Goal: Task Accomplishment & Management: Manage account settings

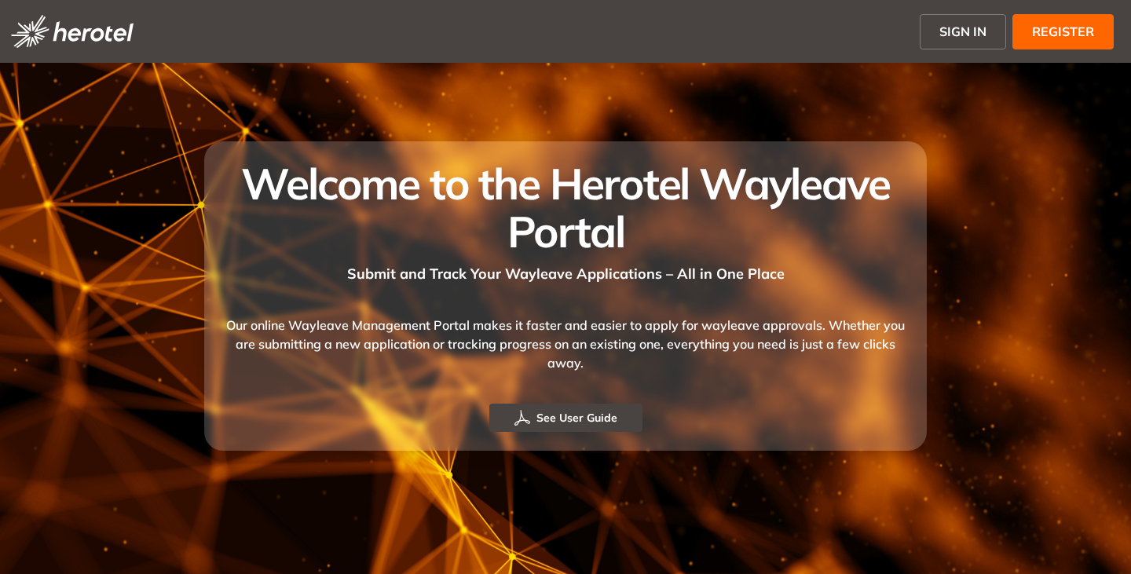
click at [949, 34] on span "SIGN IN" at bounding box center [962, 31] width 47 height 19
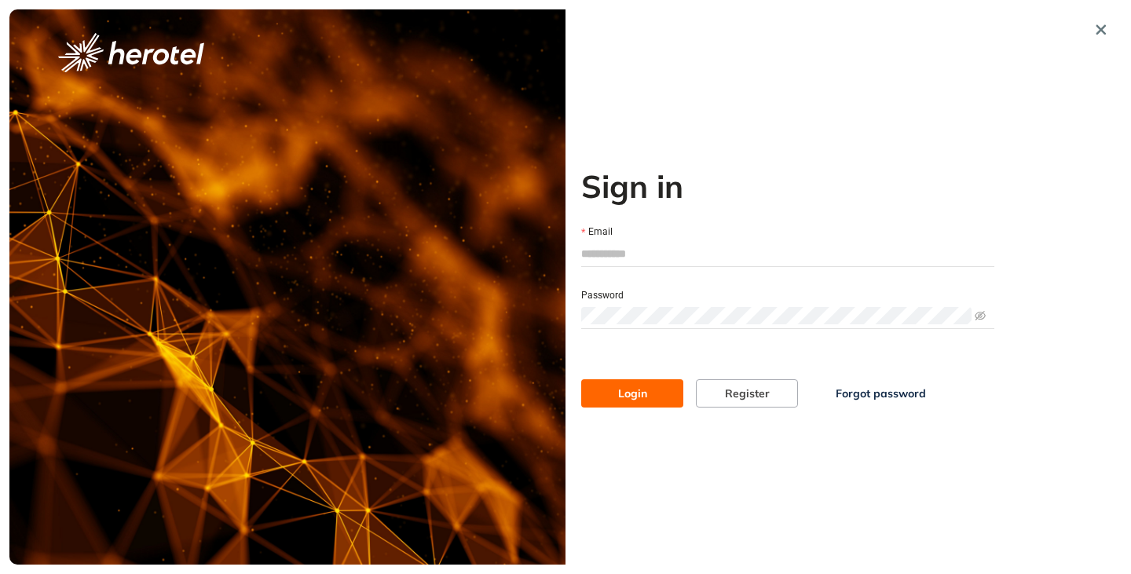
click at [605, 247] on input "Email" at bounding box center [787, 254] width 413 height 24
type input "**********"
click at [581, 379] on button "Login" at bounding box center [632, 393] width 102 height 28
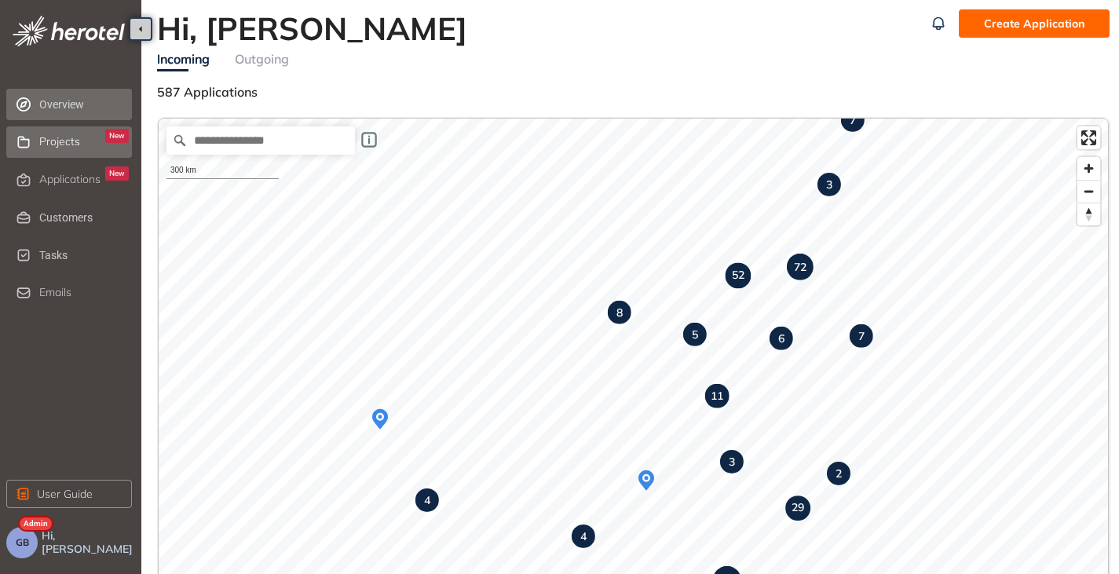
click at [68, 150] on div "Projects New" at bounding box center [84, 142] width 90 height 27
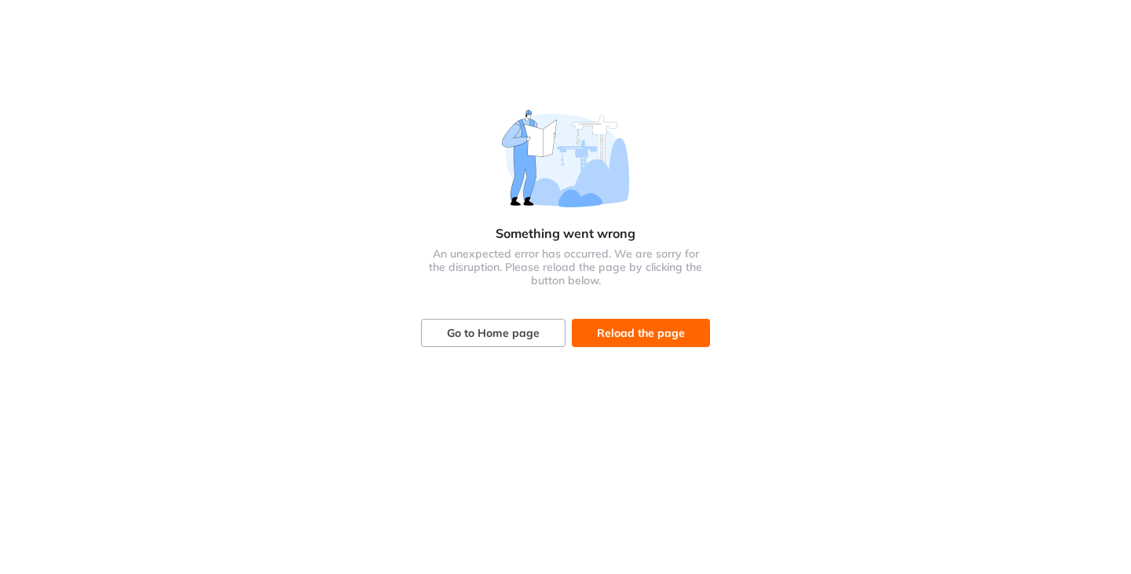
click at [636, 329] on span "Reload the page" at bounding box center [641, 332] width 88 height 17
click at [489, 320] on button "Go to Home page" at bounding box center [493, 333] width 144 height 28
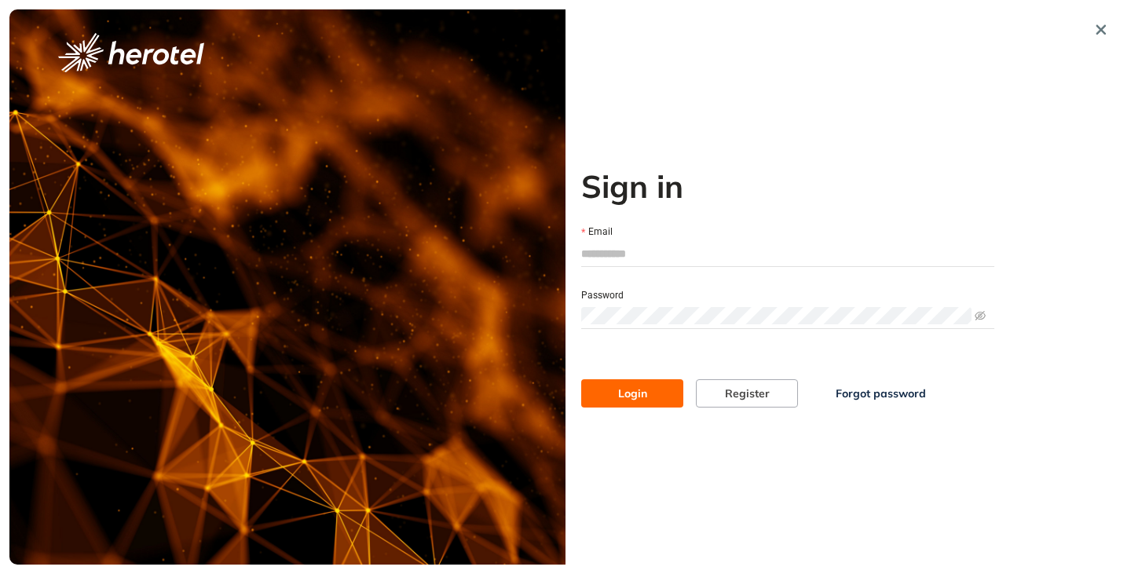
click at [618, 251] on input "Email" at bounding box center [787, 254] width 413 height 24
type input "**********"
click at [581, 379] on button "Login" at bounding box center [632, 393] width 102 height 28
click at [566, 316] on div "**********" at bounding box center [787, 286] width 444 height 555
click at [650, 518] on div "**********" at bounding box center [787, 286] width 444 height 555
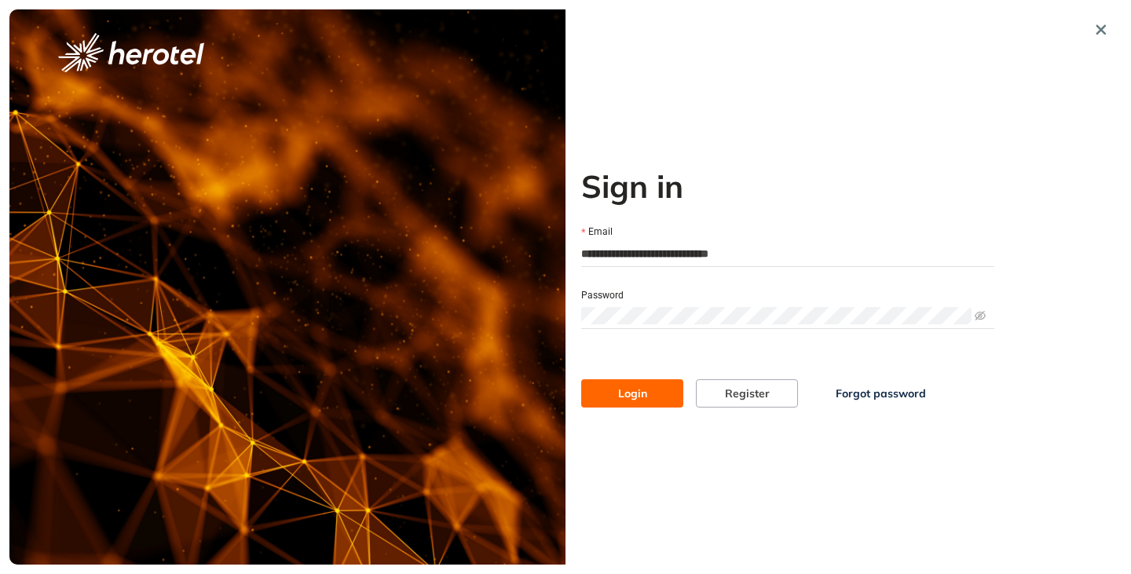
click at [638, 396] on span "Login" at bounding box center [632, 393] width 29 height 17
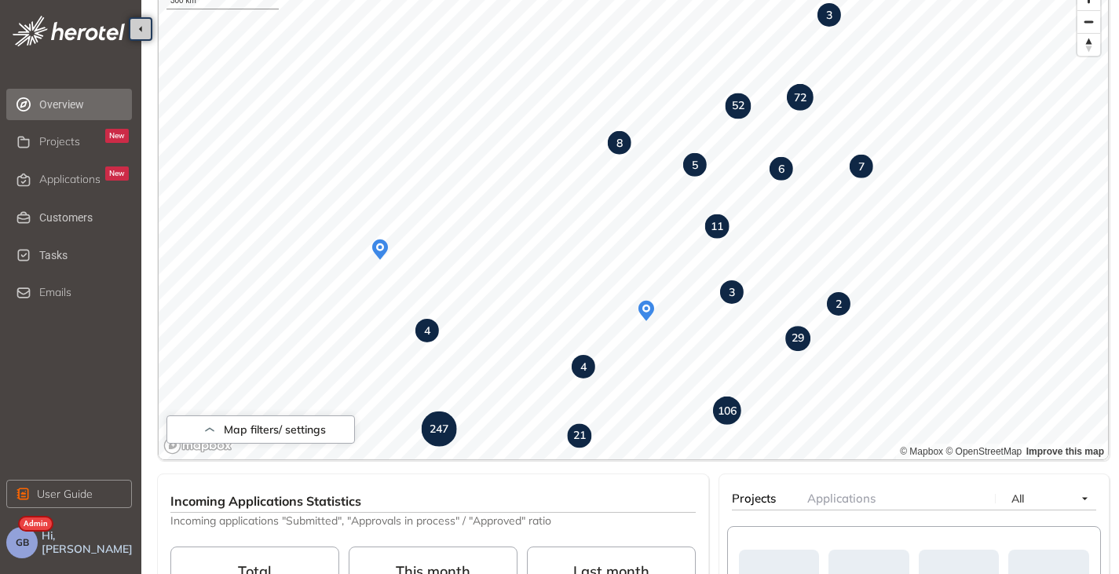
scroll to position [79, 0]
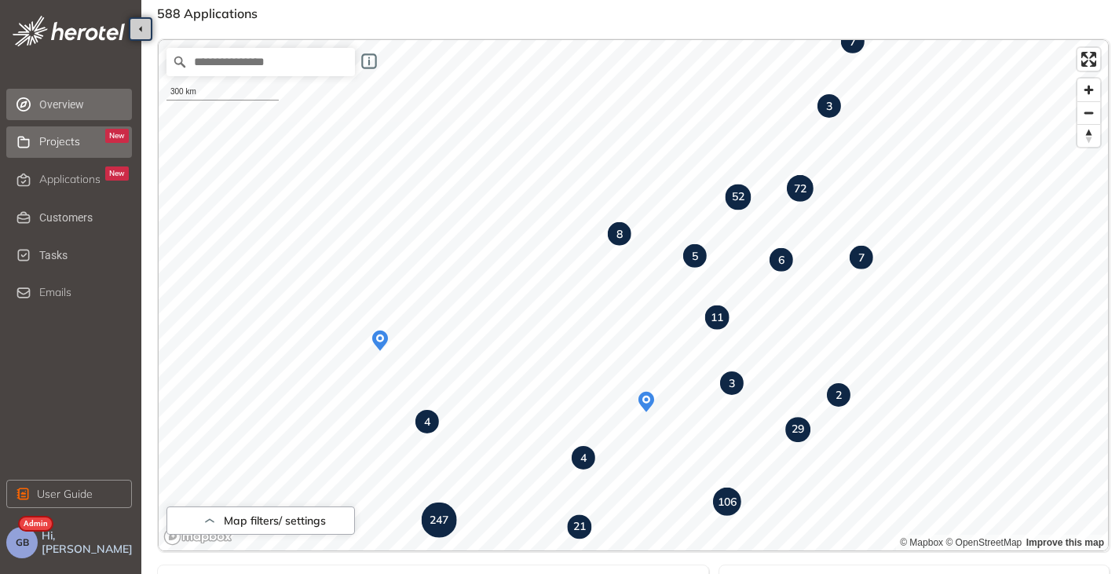
click at [62, 143] on span "Projects" at bounding box center [59, 141] width 41 height 13
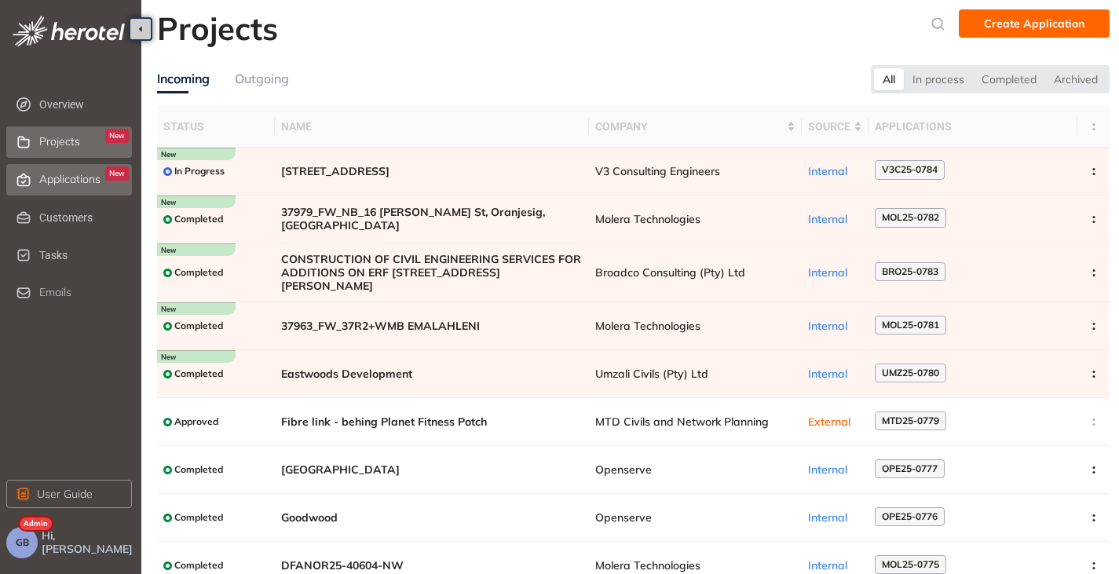
click at [56, 181] on span "Applications" at bounding box center [69, 179] width 61 height 13
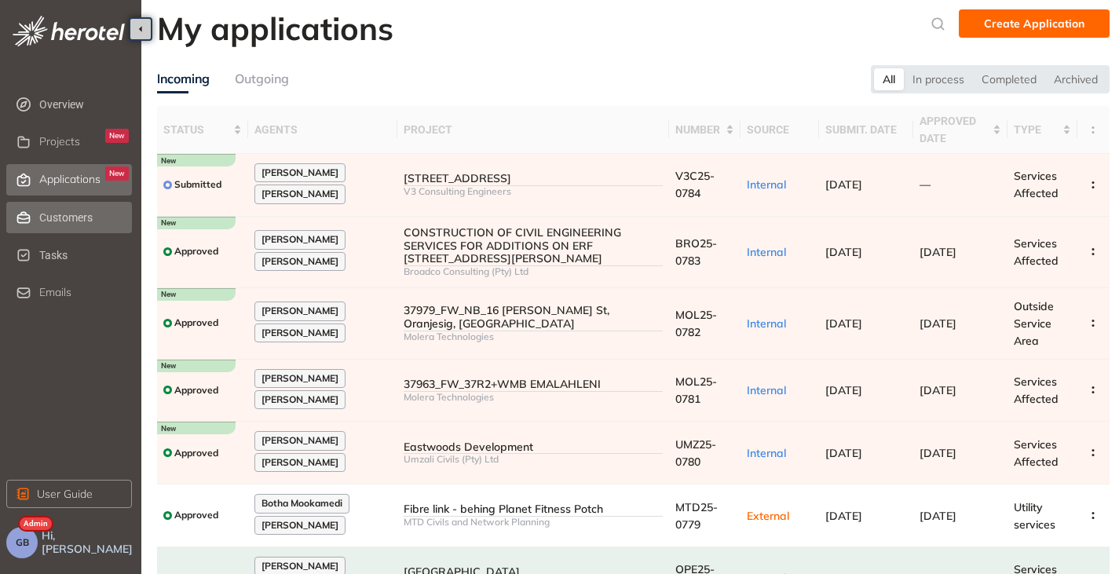
click at [60, 221] on span "Customers" at bounding box center [84, 217] width 90 height 31
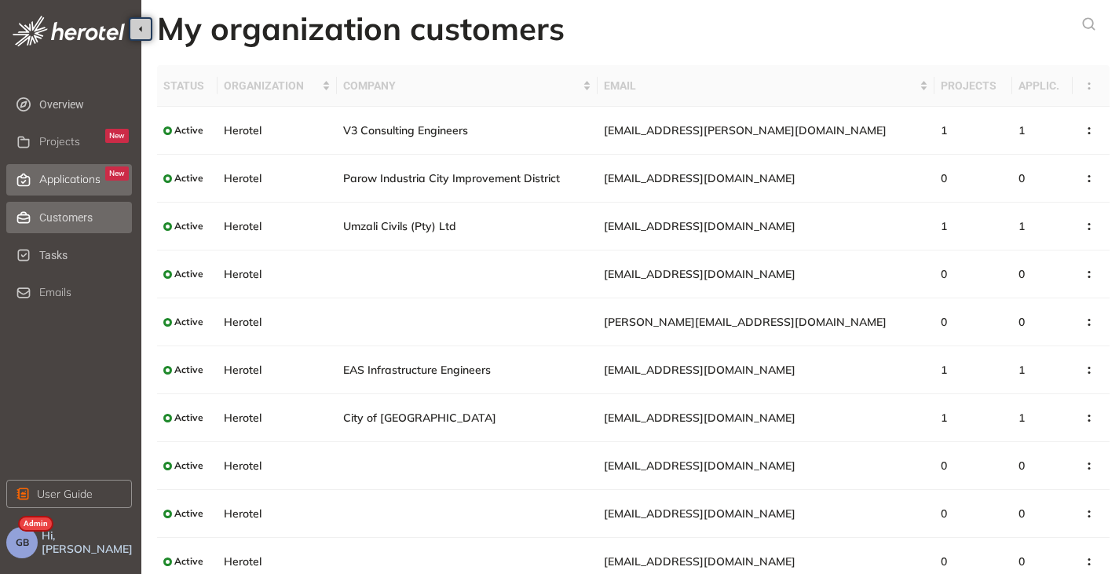
click at [61, 183] on span "Applications" at bounding box center [69, 179] width 61 height 13
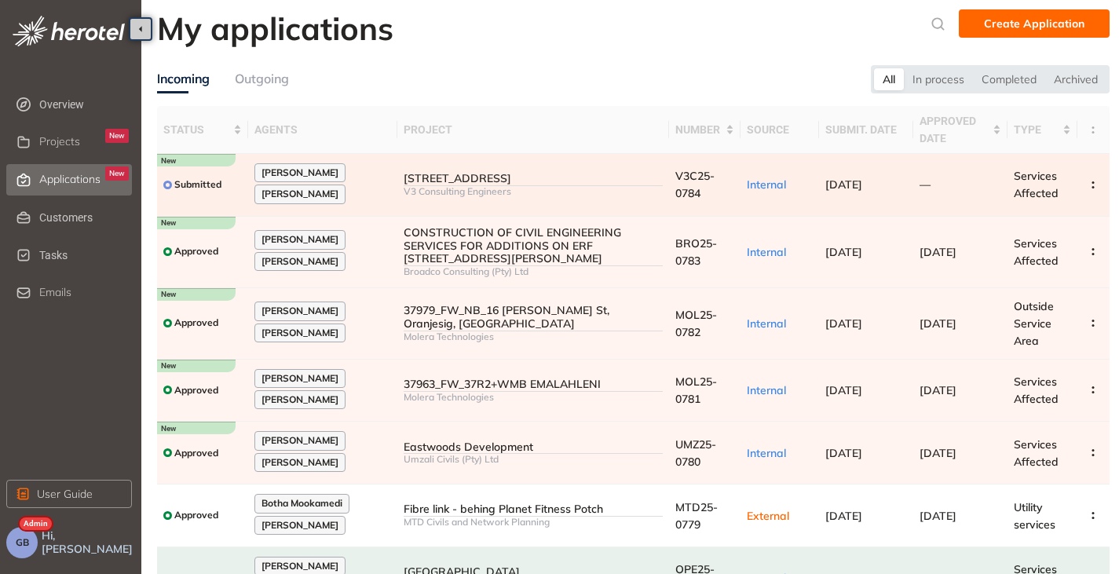
click at [535, 174] on div "[STREET_ADDRESS]" at bounding box center [533, 178] width 259 height 13
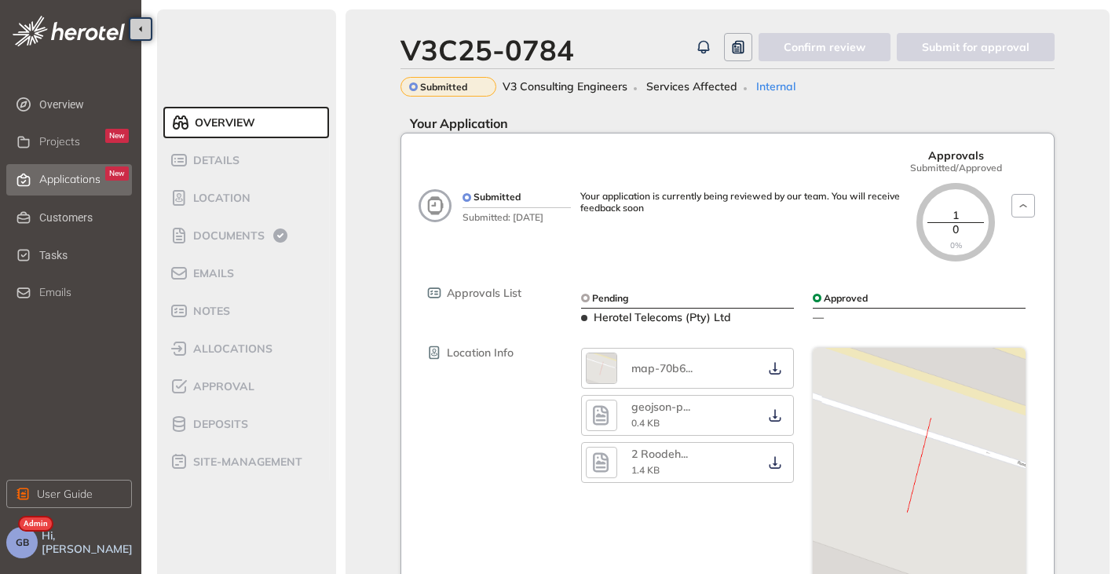
click at [63, 167] on div "Applications New" at bounding box center [84, 179] width 90 height 27
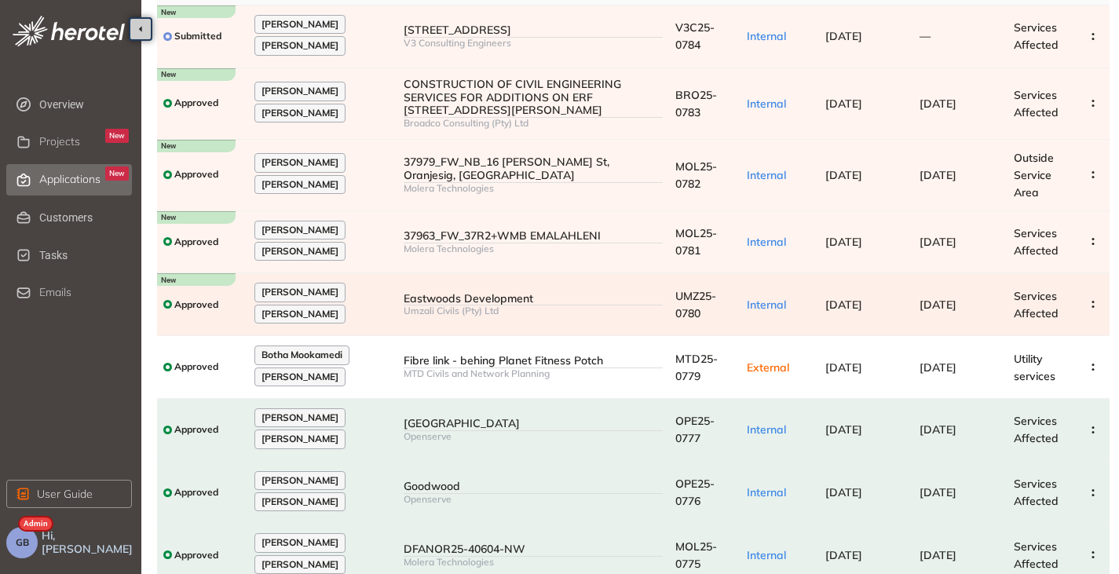
scroll to position [54, 0]
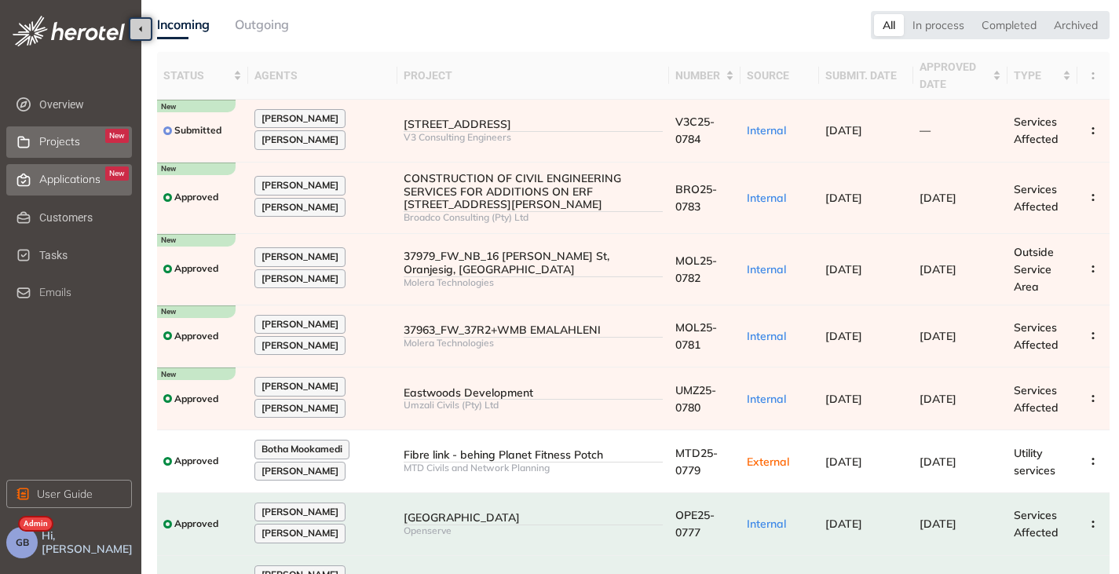
click at [58, 136] on span "Projects" at bounding box center [59, 141] width 41 height 13
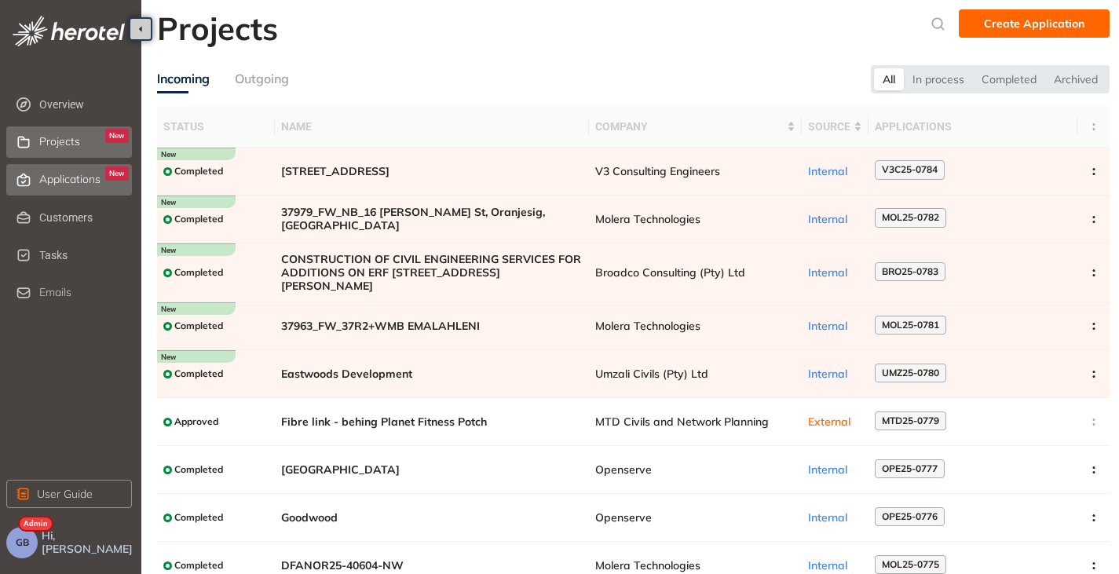
click at [62, 180] on span "Applications" at bounding box center [69, 179] width 61 height 13
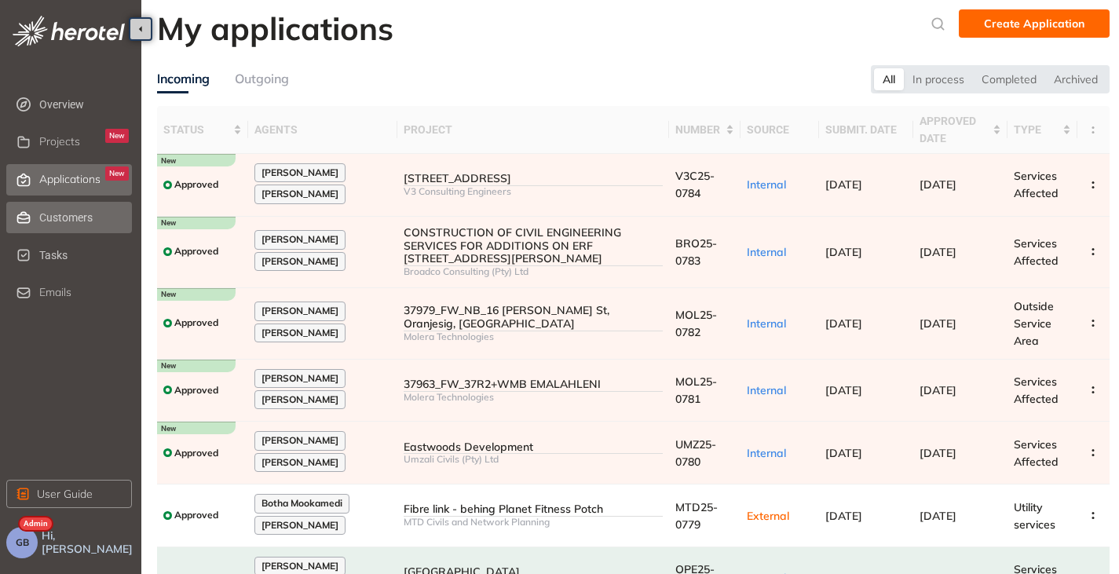
click at [49, 228] on span "Customers" at bounding box center [84, 217] width 90 height 31
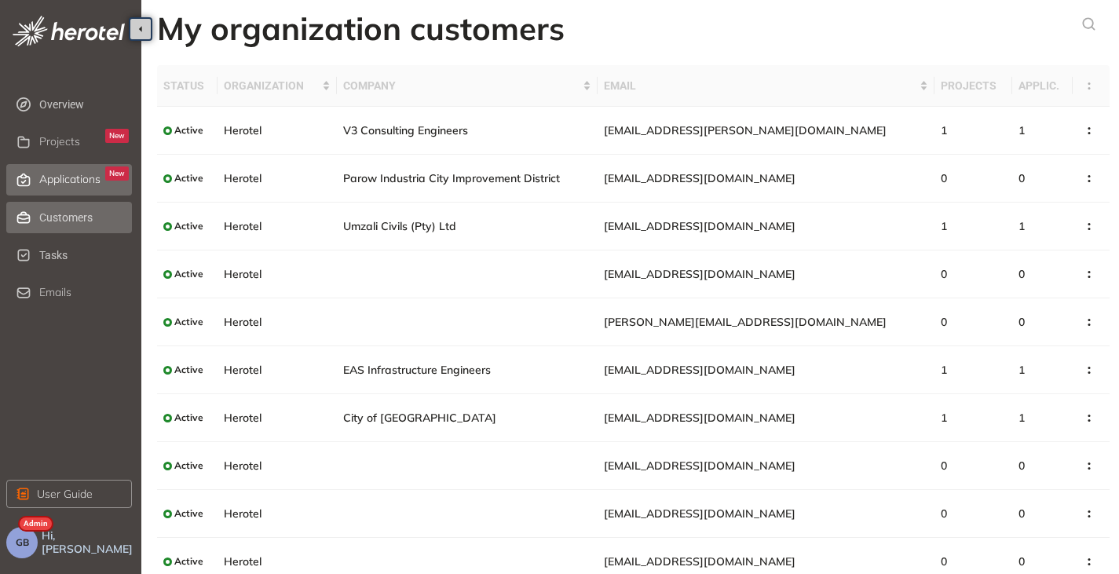
click at [41, 173] on span "Applications" at bounding box center [69, 179] width 61 height 13
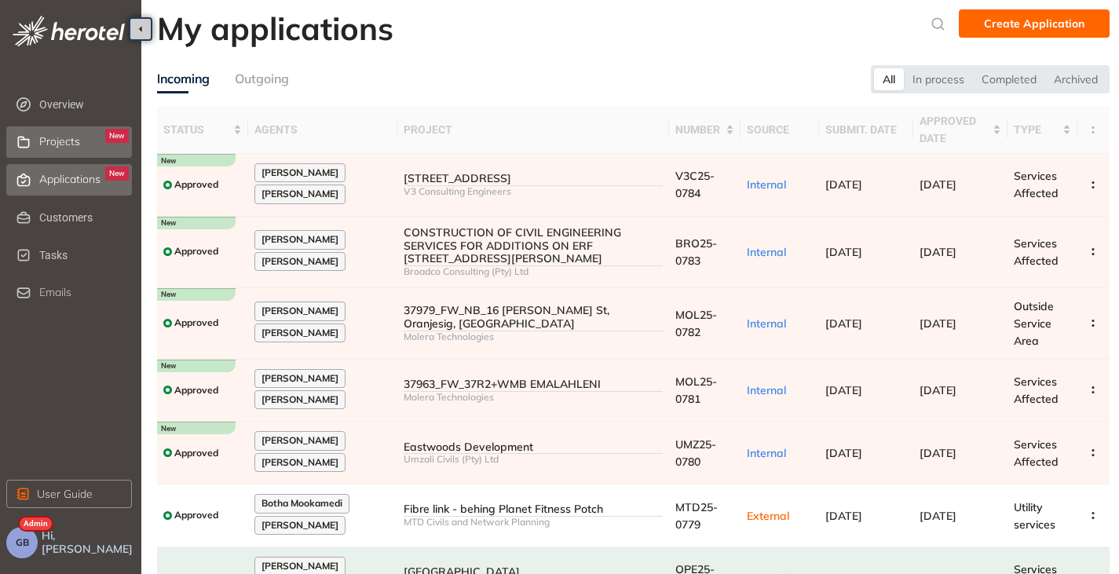
click at [48, 142] on span "Projects" at bounding box center [59, 141] width 41 height 13
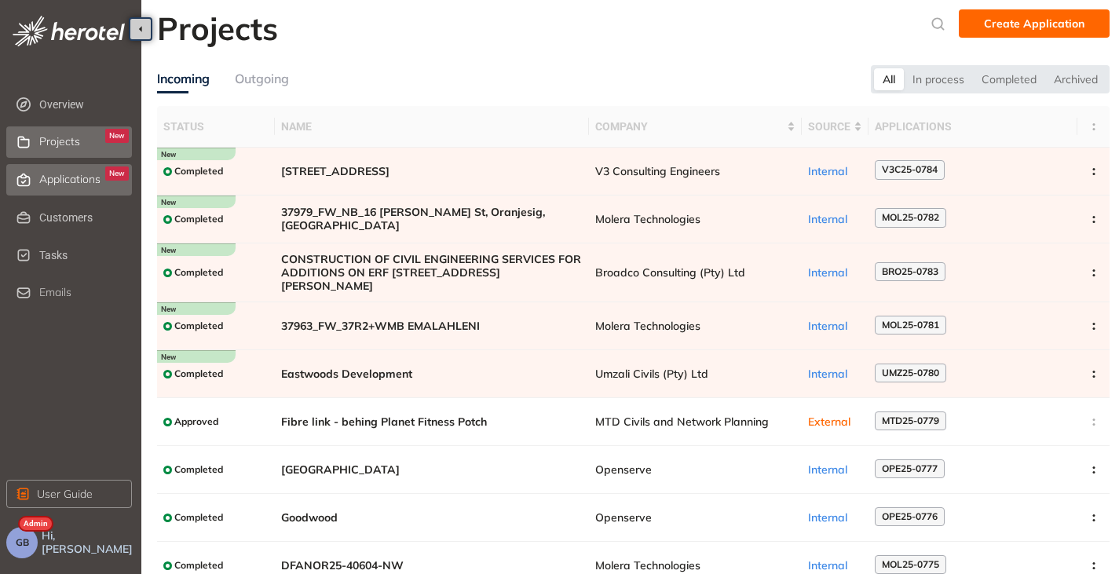
click at [45, 177] on span "Applications" at bounding box center [69, 179] width 61 height 13
